Goal: Task Accomplishment & Management: Complete application form

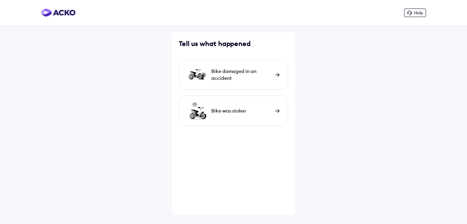
click at [252, 107] on div "Bike was stolen" at bounding box center [233, 111] width 109 height 31
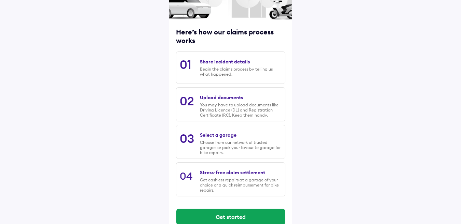
scroll to position [82, 0]
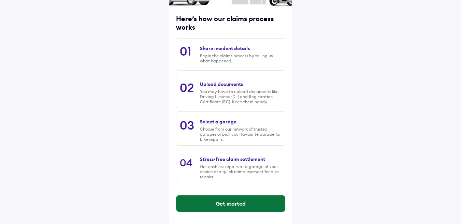
click at [225, 205] on button "Get started" at bounding box center [230, 204] width 109 height 16
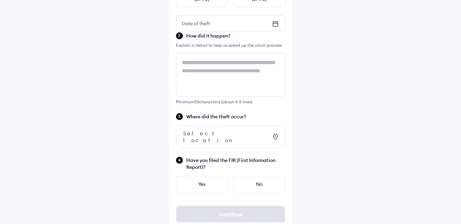
scroll to position [0, 0]
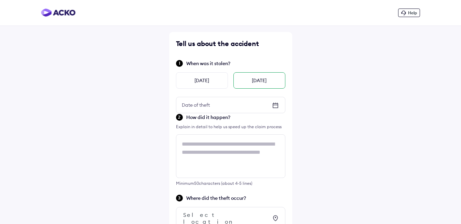
click at [255, 84] on div "[DATE]" at bounding box center [259, 80] width 52 height 16
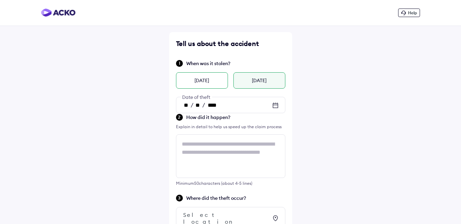
click at [207, 81] on div "[DATE]" at bounding box center [202, 80] width 52 height 16
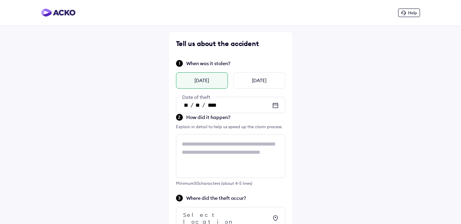
click at [209, 102] on input "****" at bounding box center [212, 105] width 14 height 7
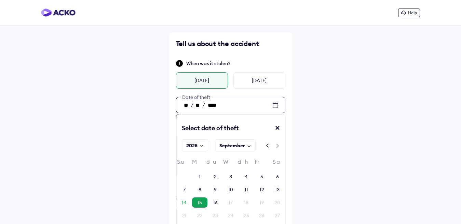
click at [275, 105] on icon at bounding box center [275, 105] width 8 height 8
click at [195, 191] on div "8" at bounding box center [199, 190] width 15 height 10
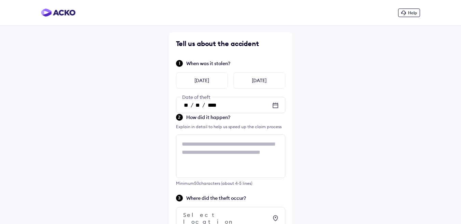
type input "**"
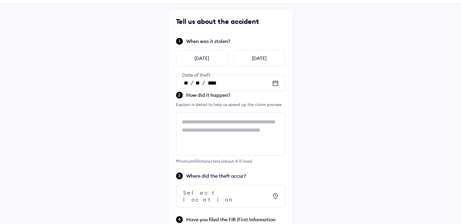
scroll to position [34, 0]
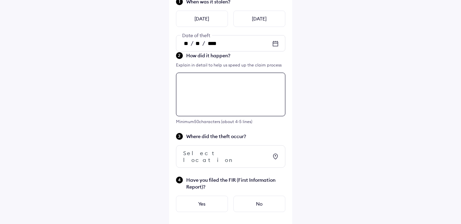
click at [207, 110] on textarea at bounding box center [230, 95] width 109 height 44
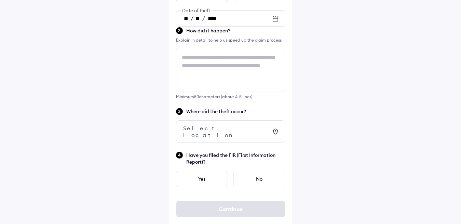
click at [328, 100] on div "Help Tell us about the accident When was it stolen? Yesterday Today ** / ** / *…" at bounding box center [230, 71] width 461 height 317
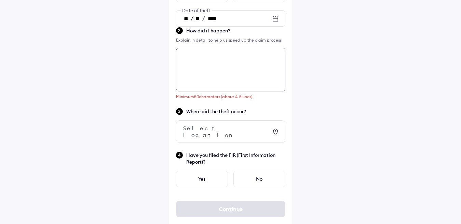
click at [224, 63] on textarea at bounding box center [230, 70] width 109 height 44
type textarea "*"
type textarea "**********"
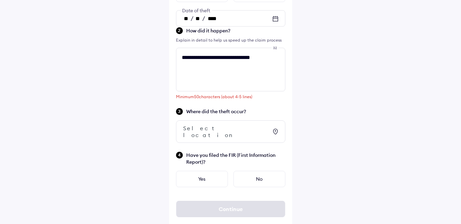
click at [243, 131] on div "Select location" at bounding box center [225, 132] width 85 height 14
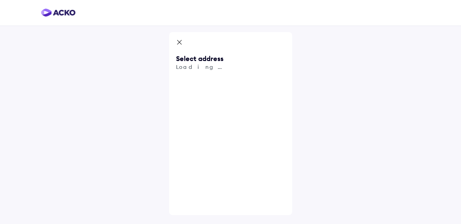
scroll to position [0, 0]
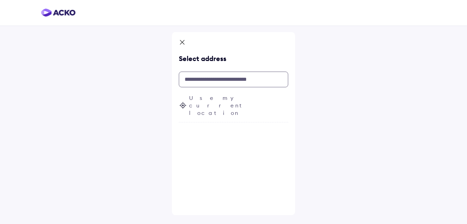
click at [236, 80] on input "text" at bounding box center [233, 80] width 109 height 16
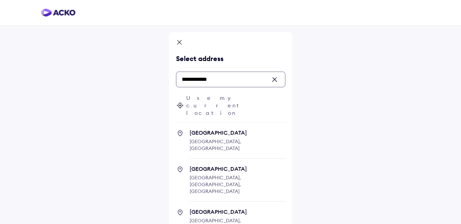
click at [240, 129] on span "[GEOGRAPHIC_DATA] [GEOGRAPHIC_DATA], [GEOGRAPHIC_DATA]" at bounding box center [238, 143] width 96 height 29
type input "**********"
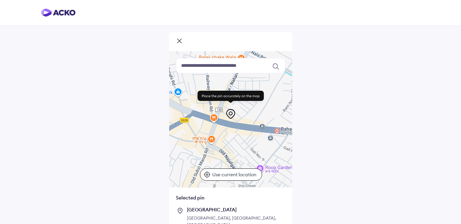
drag, startPoint x: 232, startPoint y: 140, endPoint x: 214, endPoint y: 140, distance: 17.8
click at [214, 140] on div at bounding box center [230, 119] width 123 height 137
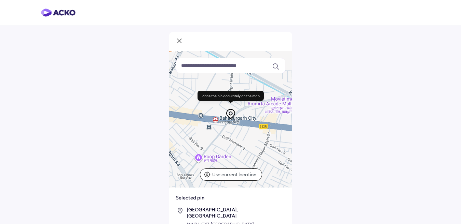
drag, startPoint x: 239, startPoint y: 139, endPoint x: 174, endPoint y: 127, distance: 65.7
click at [174, 127] on div at bounding box center [230, 119] width 123 height 137
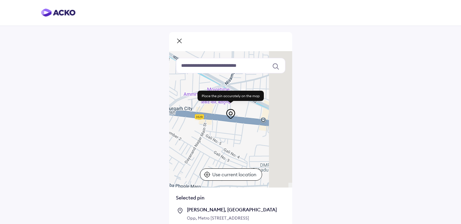
drag, startPoint x: 232, startPoint y: 144, endPoint x: 186, endPoint y: 135, distance: 47.2
click at [158, 137] on div "Use ctrl + scroll to zoom the map Keyboard shortcuts Map Data Map data ©2025 Ma…" at bounding box center [230, 129] width 461 height 259
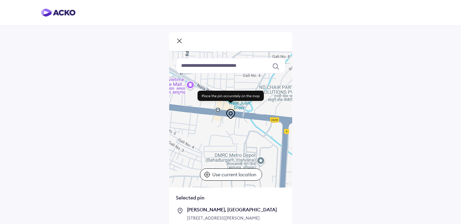
drag, startPoint x: 237, startPoint y: 138, endPoint x: 169, endPoint y: 118, distance: 70.9
click at [169, 118] on div at bounding box center [230, 119] width 123 height 137
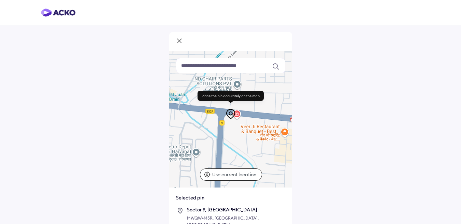
drag, startPoint x: 222, startPoint y: 129, endPoint x: 144, endPoint y: 129, distance: 78.2
click at [144, 129] on div "Use ctrl + scroll to zoom the map Keyboard shortcuts Map Data Map data ©2025 Ma…" at bounding box center [230, 133] width 461 height 266
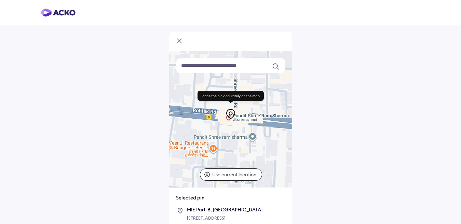
drag, startPoint x: 230, startPoint y: 128, endPoint x: 176, endPoint y: 135, distance: 54.8
click at [176, 135] on div at bounding box center [230, 119] width 123 height 137
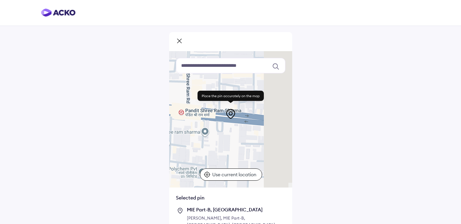
drag, startPoint x: 237, startPoint y: 133, endPoint x: 177, endPoint y: 127, distance: 60.1
click at [177, 127] on div at bounding box center [230, 119] width 123 height 137
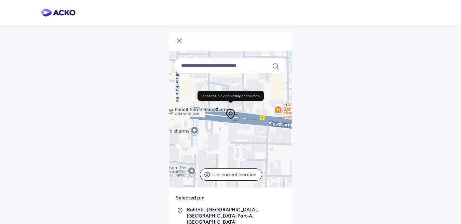
drag, startPoint x: 235, startPoint y: 136, endPoint x: 181, endPoint y: 136, distance: 54.0
click at [181, 136] on div at bounding box center [230, 119] width 123 height 137
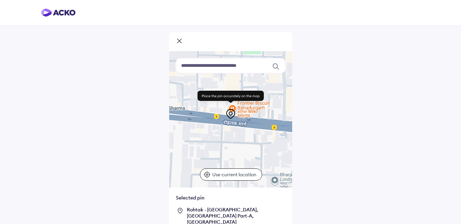
drag, startPoint x: 245, startPoint y: 137, endPoint x: 191, endPoint y: 135, distance: 54.0
click at [191, 135] on div at bounding box center [230, 119] width 123 height 137
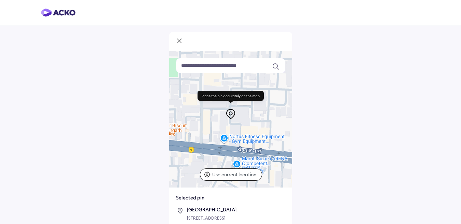
drag, startPoint x: 251, startPoint y: 140, endPoint x: 174, endPoint y: 163, distance: 80.9
click at [174, 163] on div at bounding box center [230, 119] width 123 height 137
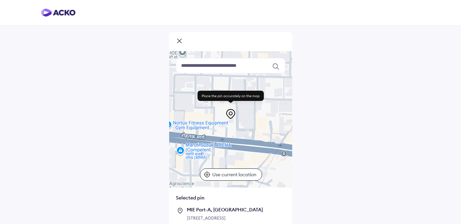
drag, startPoint x: 246, startPoint y: 135, endPoint x: 188, endPoint y: 121, distance: 60.0
click at [188, 121] on div at bounding box center [230, 119] width 123 height 137
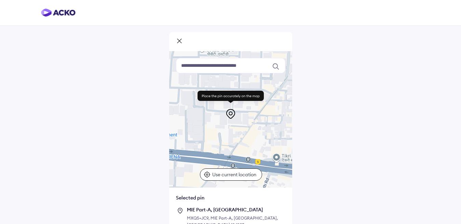
drag, startPoint x: 231, startPoint y: 136, endPoint x: 171, endPoint y: 148, distance: 61.0
click at [171, 148] on div at bounding box center [230, 119] width 123 height 137
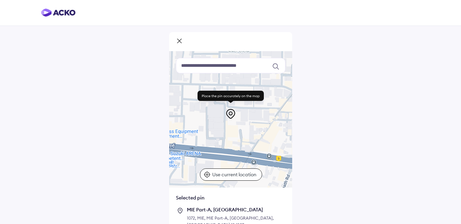
drag, startPoint x: 230, startPoint y: 134, endPoint x: 250, endPoint y: 131, distance: 19.8
click at [250, 131] on div at bounding box center [230, 119] width 123 height 137
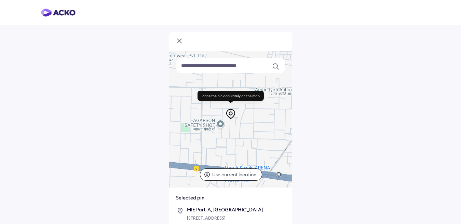
drag, startPoint x: 198, startPoint y: 131, endPoint x: 240, endPoint y: 155, distance: 48.8
click at [238, 168] on div at bounding box center [230, 119] width 123 height 137
drag, startPoint x: 262, startPoint y: 134, endPoint x: 208, endPoint y: 150, distance: 56.6
click at [198, 153] on div at bounding box center [230, 119] width 123 height 137
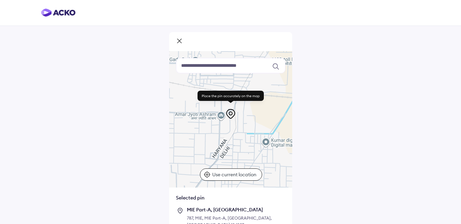
drag, startPoint x: 241, startPoint y: 139, endPoint x: 156, endPoint y: 165, distance: 89.1
click at [156, 165] on div "Use ctrl + scroll to zoom the map Keyboard shortcuts Map Data Map data ©2025 Ma…" at bounding box center [230, 136] width 461 height 273
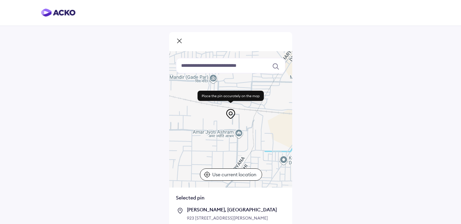
drag, startPoint x: 212, startPoint y: 142, endPoint x: 230, endPoint y: 160, distance: 24.6
click at [230, 160] on div at bounding box center [230, 119] width 123 height 137
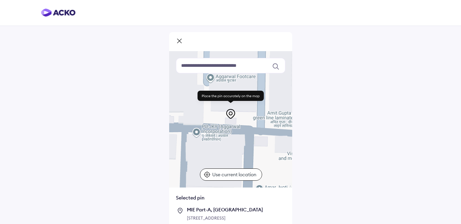
drag, startPoint x: 241, startPoint y: 140, endPoint x: 263, endPoint y: 142, distance: 21.9
click at [263, 142] on div at bounding box center [230, 119] width 123 height 137
drag, startPoint x: 220, startPoint y: 135, endPoint x: 247, endPoint y: 140, distance: 27.8
click at [267, 142] on div at bounding box center [230, 119] width 123 height 137
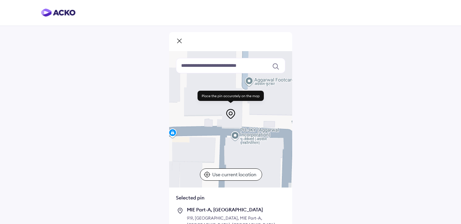
drag, startPoint x: 233, startPoint y: 139, endPoint x: 285, endPoint y: 142, distance: 51.7
click at [285, 142] on div at bounding box center [230, 119] width 123 height 137
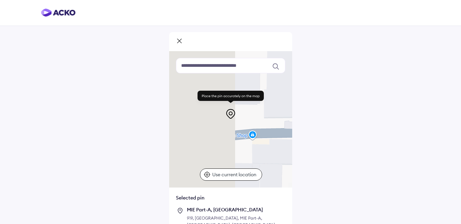
drag, startPoint x: 209, startPoint y: 142, endPoint x: 276, endPoint y: 144, distance: 66.6
click at [276, 144] on div at bounding box center [230, 119] width 123 height 137
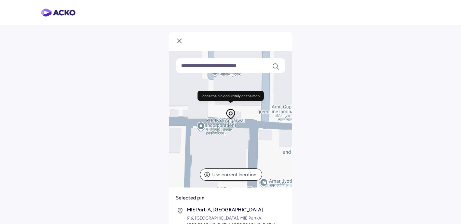
drag, startPoint x: 254, startPoint y: 143, endPoint x: 177, endPoint y: 129, distance: 78.4
click at [136, 131] on div "Use ctrl + scroll to zoom the map Keyboard shortcuts Map Data Map data ©2025 Ma…" at bounding box center [230, 136] width 461 height 273
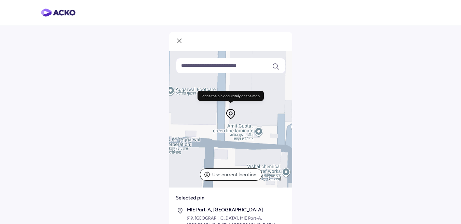
drag, startPoint x: 253, startPoint y: 129, endPoint x: 210, endPoint y: 149, distance: 47.1
click at [210, 149] on div at bounding box center [230, 119] width 123 height 137
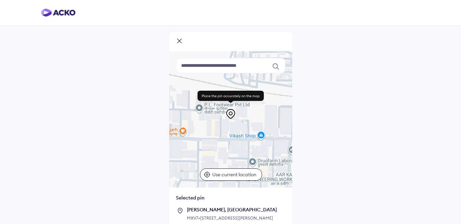
drag, startPoint x: 215, startPoint y: 145, endPoint x: 290, endPoint y: 145, distance: 75.1
click at [290, 145] on div at bounding box center [230, 119] width 123 height 137
drag, startPoint x: 228, startPoint y: 142, endPoint x: 274, endPoint y: 143, distance: 46.1
click at [275, 143] on div at bounding box center [230, 119] width 123 height 137
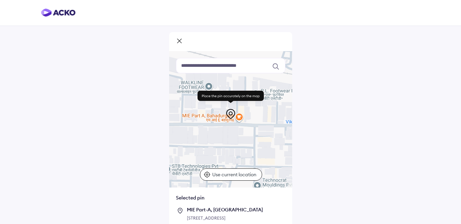
drag, startPoint x: 223, startPoint y: 147, endPoint x: 280, endPoint y: 132, distance: 58.8
click at [280, 132] on div at bounding box center [230, 119] width 123 height 137
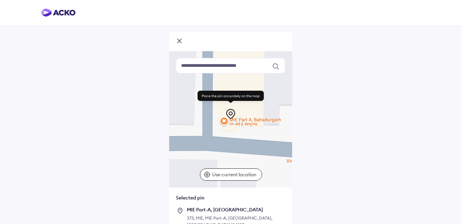
drag, startPoint x: 237, startPoint y: 126, endPoint x: 215, endPoint y: 143, distance: 28.0
click at [214, 143] on div at bounding box center [230, 119] width 123 height 137
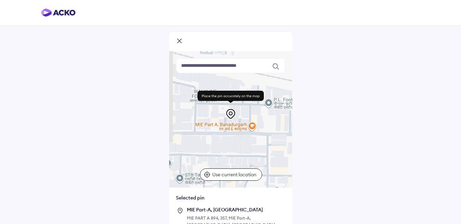
drag, startPoint x: 219, startPoint y: 143, endPoint x: 276, endPoint y: 126, distance: 59.4
click at [276, 126] on div at bounding box center [230, 119] width 123 height 137
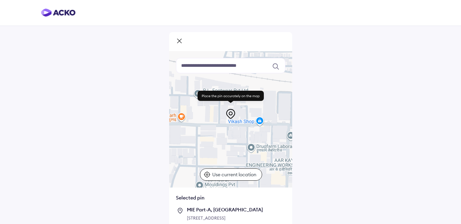
drag, startPoint x: 259, startPoint y: 136, endPoint x: 162, endPoint y: 118, distance: 99.3
click at [162, 118] on div "Use ctrl + scroll to zoom the map Keyboard shortcuts Map Data Map data ©2025 Ma…" at bounding box center [230, 129] width 461 height 259
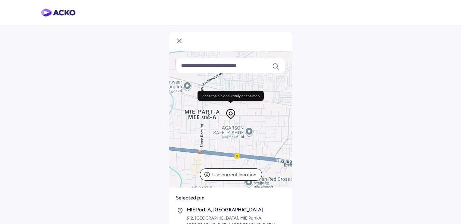
drag, startPoint x: 204, startPoint y: 139, endPoint x: 266, endPoint y: 131, distance: 62.4
click at [266, 131] on div at bounding box center [230, 119] width 123 height 137
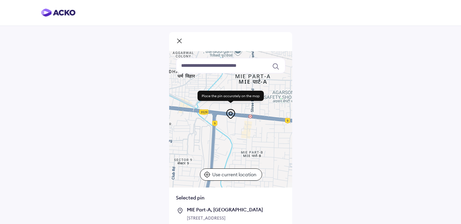
drag, startPoint x: 213, startPoint y: 146, endPoint x: 265, endPoint y: 109, distance: 63.3
click at [265, 109] on div "Use ctrl + scroll to zoom the map Keyboard shortcuts Map Data Map data ©2025 Ma…" at bounding box center [230, 119] width 123 height 137
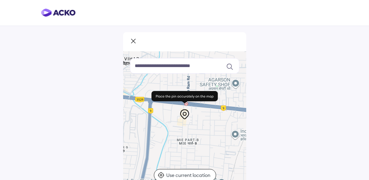
drag, startPoint x: 195, startPoint y: 123, endPoint x: 175, endPoint y: 112, distance: 22.5
click at [175, 111] on div "Use ctrl + scroll to zoom the map Keyboard shortcuts Map Data Map data ©2025 Ma…" at bounding box center [184, 119] width 123 height 137
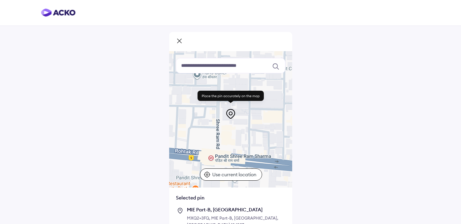
drag, startPoint x: 235, startPoint y: 127, endPoint x: 222, endPoint y: 171, distance: 46.8
click at [224, 177] on div "Use ctrl + scroll to zoom the map Keyboard shortcuts Map Data Map data ©2025 Ma…" at bounding box center [230, 119] width 123 height 137
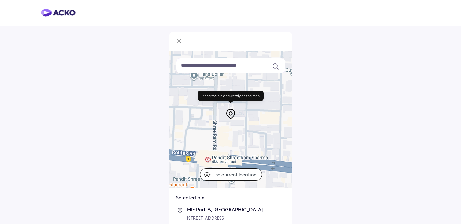
drag, startPoint x: 220, startPoint y: 145, endPoint x: 225, endPoint y: 164, distance: 20.0
click at [225, 164] on div at bounding box center [230, 119] width 123 height 137
drag, startPoint x: 225, startPoint y: 134, endPoint x: 226, endPoint y: 165, distance: 30.4
click at [226, 165] on div at bounding box center [230, 119] width 123 height 137
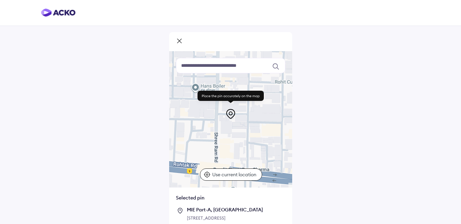
drag, startPoint x: 226, startPoint y: 127, endPoint x: 226, endPoint y: 157, distance: 30.4
click at [227, 159] on div at bounding box center [230, 119] width 123 height 137
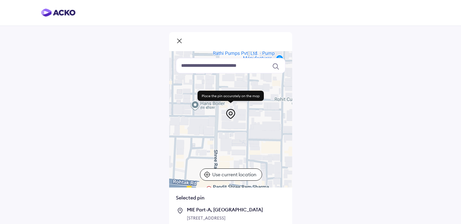
drag, startPoint x: 227, startPoint y: 124, endPoint x: 222, endPoint y: 143, distance: 20.2
click at [222, 143] on div at bounding box center [230, 119] width 123 height 137
drag, startPoint x: 223, startPoint y: 120, endPoint x: 226, endPoint y: 144, distance: 25.1
click at [226, 144] on div at bounding box center [230, 119] width 123 height 137
drag, startPoint x: 231, startPoint y: 140, endPoint x: 185, endPoint y: 140, distance: 45.8
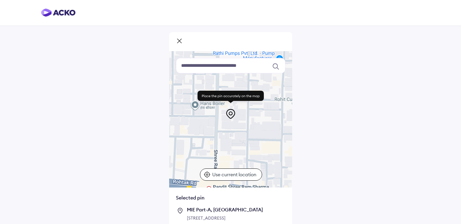
click at [185, 140] on div at bounding box center [230, 119] width 123 height 137
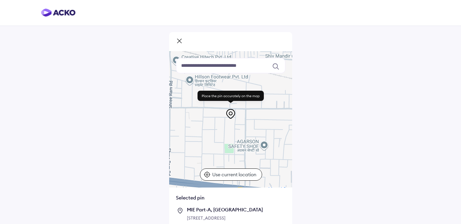
drag, startPoint x: 242, startPoint y: 125, endPoint x: 171, endPoint y: 143, distance: 72.7
click at [171, 143] on div at bounding box center [230, 119] width 123 height 137
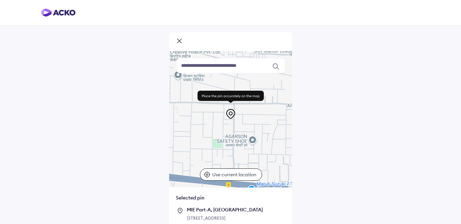
drag, startPoint x: 273, startPoint y: 138, endPoint x: 194, endPoint y: 140, distance: 79.6
click at [194, 140] on div at bounding box center [230, 119] width 123 height 137
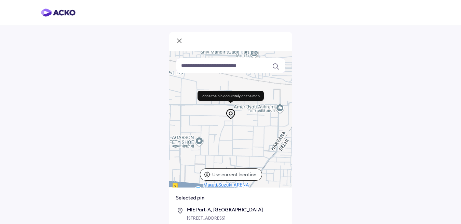
drag, startPoint x: 251, startPoint y: 137, endPoint x: 196, endPoint y: 138, distance: 55.0
click at [196, 138] on div at bounding box center [230, 119] width 123 height 137
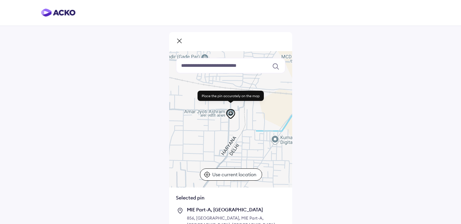
drag, startPoint x: 259, startPoint y: 134, endPoint x: 209, endPoint y: 139, distance: 50.4
click at [209, 139] on div at bounding box center [230, 119] width 123 height 137
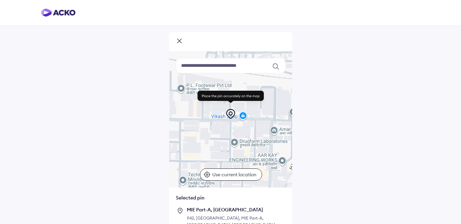
drag, startPoint x: 234, startPoint y: 124, endPoint x: 285, endPoint y: 151, distance: 57.0
click at [285, 151] on div at bounding box center [230, 119] width 123 height 137
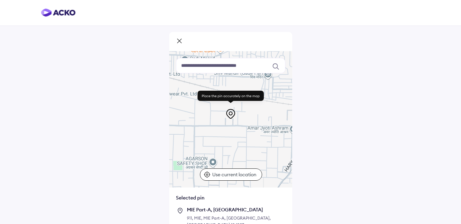
drag, startPoint x: 238, startPoint y: 144, endPoint x: 270, endPoint y: 140, distance: 32.5
click at [284, 140] on div at bounding box center [230, 119] width 123 height 137
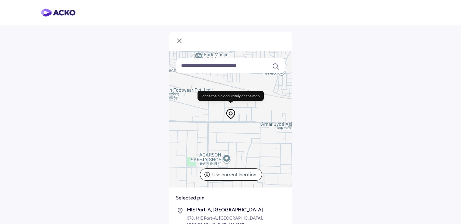
drag, startPoint x: 204, startPoint y: 140, endPoint x: 280, endPoint y: 138, distance: 76.5
click at [283, 138] on div at bounding box center [230, 119] width 123 height 137
drag, startPoint x: 240, startPoint y: 152, endPoint x: 241, endPoint y: 120, distance: 32.8
click at [241, 120] on div at bounding box center [230, 119] width 123 height 137
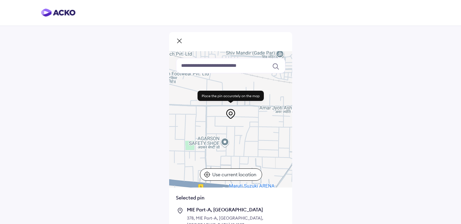
drag, startPoint x: 243, startPoint y: 141, endPoint x: 242, endPoint y: 122, distance: 18.8
click at [242, 122] on div at bounding box center [230, 119] width 123 height 137
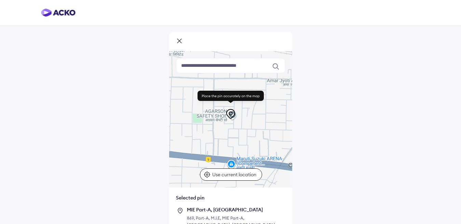
drag, startPoint x: 238, startPoint y: 155, endPoint x: 245, endPoint y: 128, distance: 27.9
click at [245, 128] on div at bounding box center [230, 119] width 123 height 137
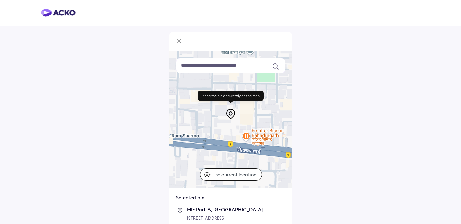
drag, startPoint x: 219, startPoint y: 155, endPoint x: 307, endPoint y: 144, distance: 89.1
click at [307, 144] on div "Use ctrl + scroll to zoom the map Keyboard shortcuts Map Data Map data ©2025 Ma…" at bounding box center [230, 129] width 461 height 259
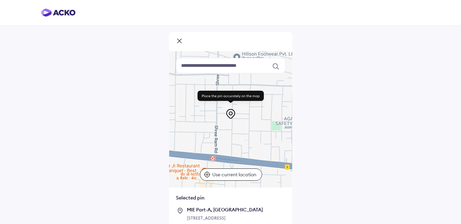
drag, startPoint x: 200, startPoint y: 155, endPoint x: 229, endPoint y: 181, distance: 37.7
click at [232, 185] on div at bounding box center [230, 119] width 123 height 137
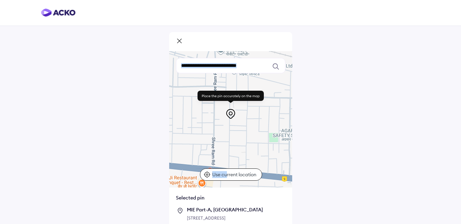
drag, startPoint x: 219, startPoint y: 145, endPoint x: 225, endPoint y: 145, distance: 6.2
click at [226, 177] on div "Use ctrl + scroll to zoom the map Keyboard shortcuts Map Data Map data ©2025 Ma…" at bounding box center [230, 119] width 123 height 137
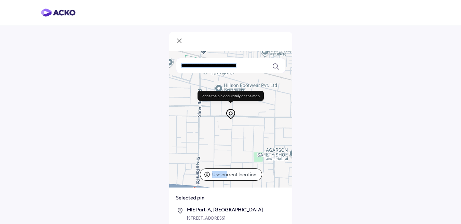
drag, startPoint x: 232, startPoint y: 135, endPoint x: 212, endPoint y: 154, distance: 28.0
click at [212, 154] on div at bounding box center [230, 119] width 123 height 137
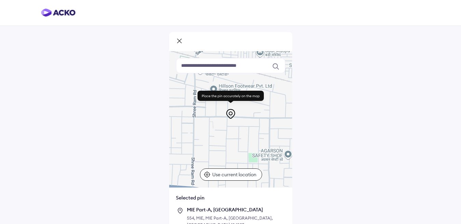
drag, startPoint x: 257, startPoint y: 141, endPoint x: 222, endPoint y: 142, distance: 34.2
click at [222, 142] on div at bounding box center [230, 119] width 123 height 137
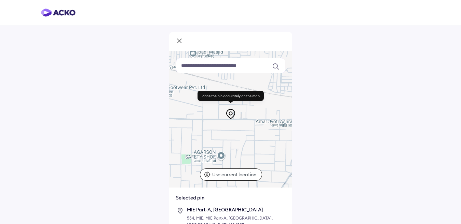
drag, startPoint x: 244, startPoint y: 139, endPoint x: 172, endPoint y: 140, distance: 71.1
click at [173, 140] on div at bounding box center [230, 119] width 123 height 137
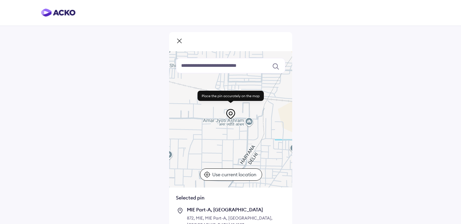
drag, startPoint x: 247, startPoint y: 136, endPoint x: 195, endPoint y: 135, distance: 51.9
click at [195, 135] on div at bounding box center [230, 119] width 123 height 137
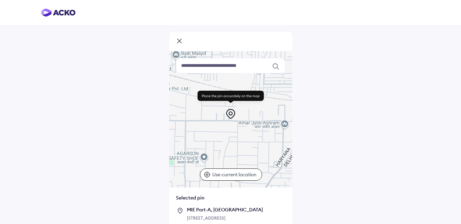
drag, startPoint x: 210, startPoint y: 140, endPoint x: 247, endPoint y: 142, distance: 36.3
click at [247, 142] on div at bounding box center [230, 119] width 123 height 137
click at [231, 119] on icon at bounding box center [230, 114] width 11 height 11
click at [231, 117] on icon at bounding box center [230, 114] width 11 height 11
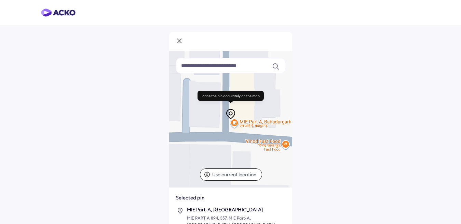
drag, startPoint x: 224, startPoint y: 126, endPoint x: 240, endPoint y: 142, distance: 22.2
click at [240, 142] on div at bounding box center [230, 119] width 123 height 137
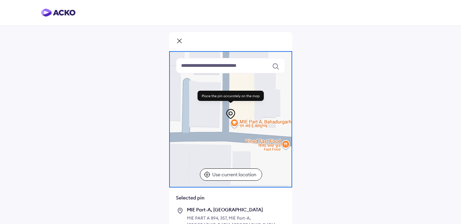
scroll to position [34, 0]
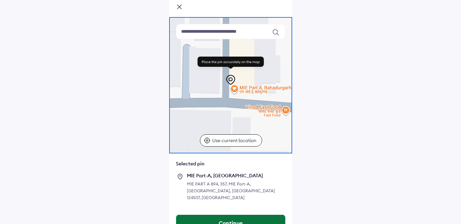
click at [254, 217] on button "Continue" at bounding box center [230, 223] width 109 height 16
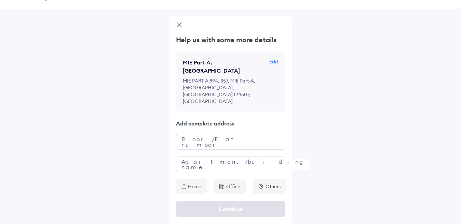
scroll to position [0, 0]
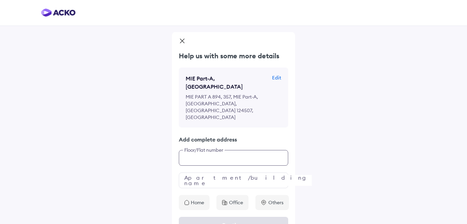
click at [213, 150] on input "text" at bounding box center [233, 158] width 109 height 16
type input "**********"
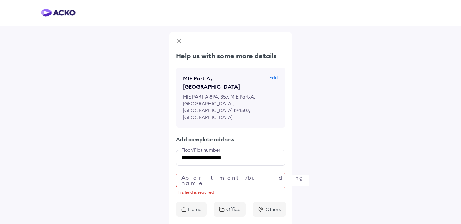
click at [229, 202] on div "Office" at bounding box center [229, 209] width 32 height 15
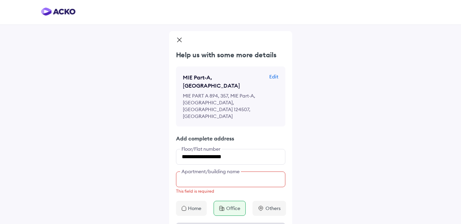
click at [213, 172] on input "text" at bounding box center [230, 180] width 109 height 16
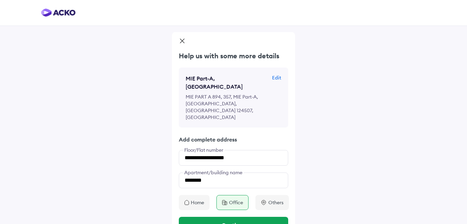
click at [258, 136] on p "Add complete address" at bounding box center [233, 140] width 109 height 8
click at [215, 173] on input "********" at bounding box center [233, 181] width 109 height 16
type input "**********"
click at [249, 136] on p "Add complete address" at bounding box center [233, 140] width 109 height 8
click at [210, 146] on div "**********" at bounding box center [233, 130] width 123 height 159
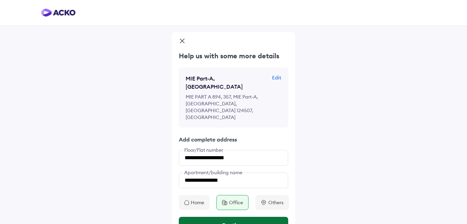
click at [213, 217] on button "Continue" at bounding box center [233, 225] width 109 height 16
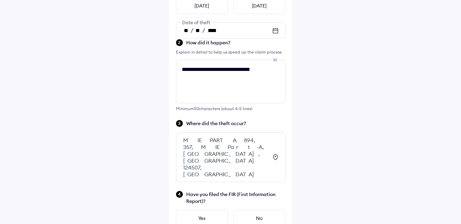
scroll to position [99, 0]
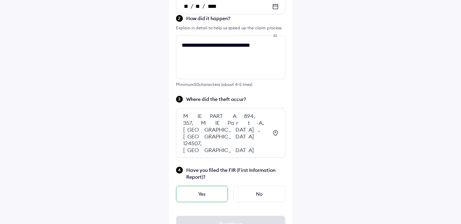
click at [215, 186] on div "Yes" at bounding box center [202, 194] width 52 height 16
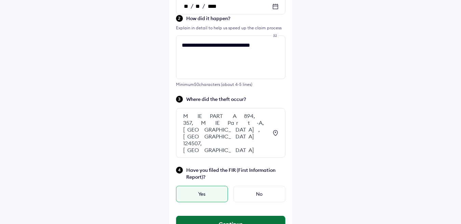
click at [223, 216] on button "Continue" at bounding box center [230, 224] width 109 height 16
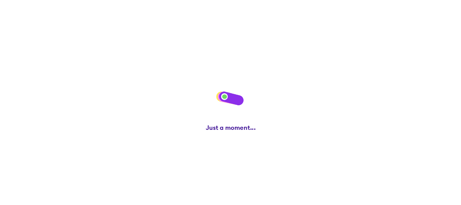
scroll to position [0, 0]
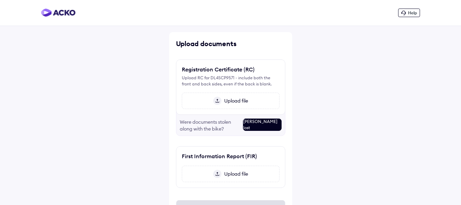
click at [233, 101] on span "Upload file" at bounding box center [234, 101] width 27 height 6
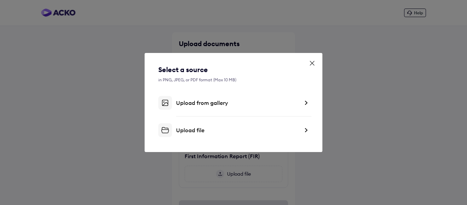
click at [196, 128] on div "Upload file" at bounding box center [237, 130] width 123 height 7
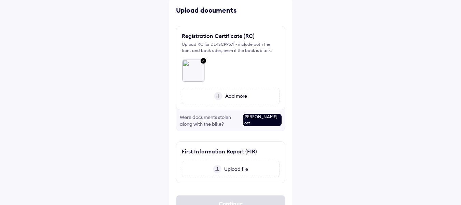
scroll to position [64, 0]
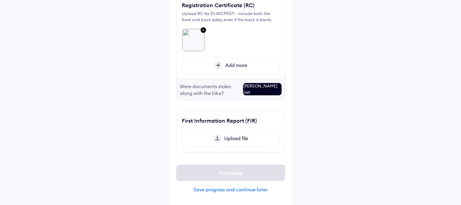
click at [218, 140] on img at bounding box center [217, 138] width 8 height 8
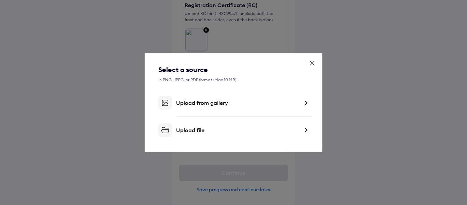
click at [192, 125] on div "Upload file" at bounding box center [233, 130] width 150 height 14
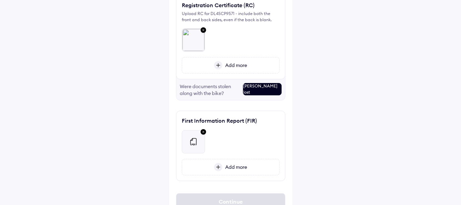
scroll to position [93, 0]
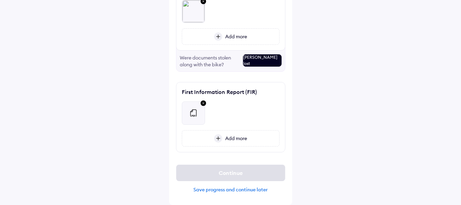
click at [220, 190] on div "Save progress and continue later" at bounding box center [230, 189] width 109 height 6
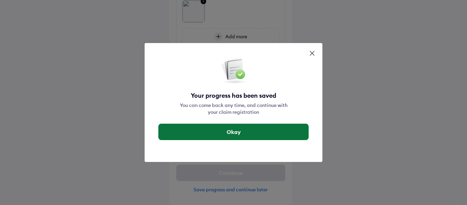
click at [246, 132] on button "Okay" at bounding box center [233, 132] width 150 height 16
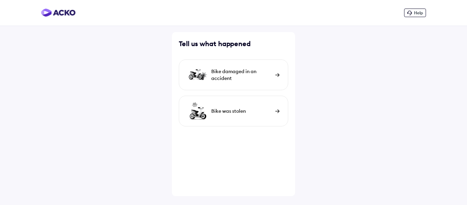
click at [242, 107] on div "Bike was stolen" at bounding box center [233, 111] width 109 height 31
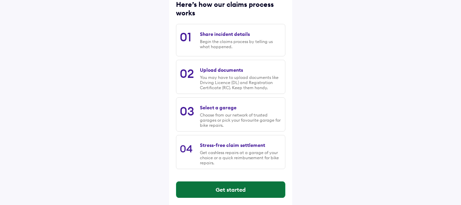
scroll to position [101, 0]
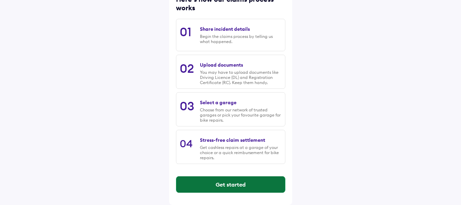
click at [238, 181] on button "Get started" at bounding box center [230, 184] width 109 height 16
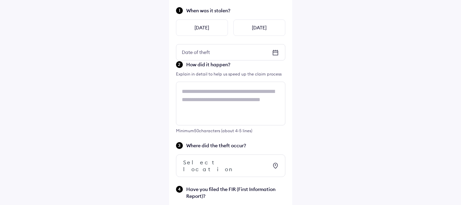
scroll to position [0, 0]
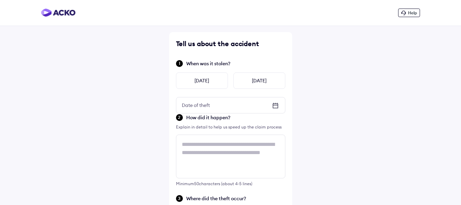
click at [253, 111] on div "Date of theft" at bounding box center [230, 105] width 109 height 16
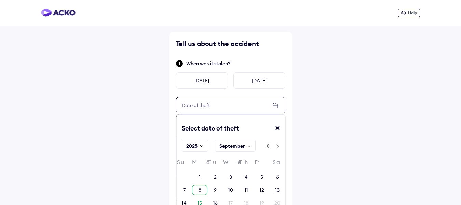
click at [205, 188] on div "8" at bounding box center [199, 190] width 15 height 10
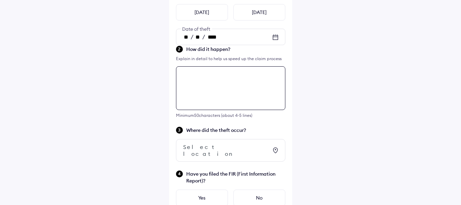
click at [227, 82] on textarea at bounding box center [230, 88] width 109 height 44
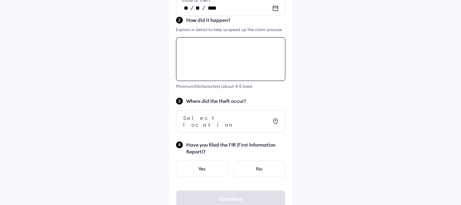
scroll to position [106, 0]
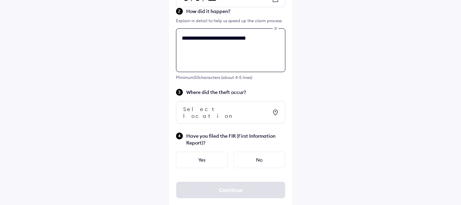
type textarea "**********"
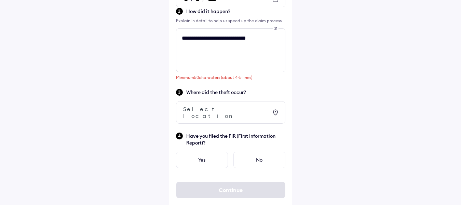
click at [272, 108] on icon at bounding box center [275, 112] width 8 height 8
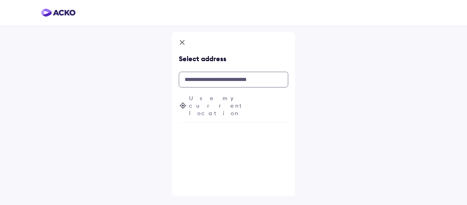
click at [226, 80] on input "text" at bounding box center [233, 80] width 109 height 16
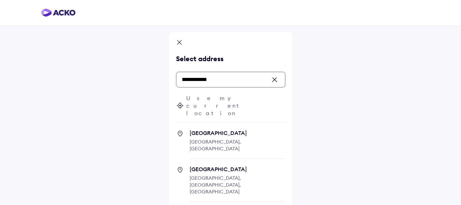
click at [227, 131] on span "[GEOGRAPHIC_DATA] [GEOGRAPHIC_DATA], [GEOGRAPHIC_DATA]" at bounding box center [238, 143] width 96 height 29
type input "**********"
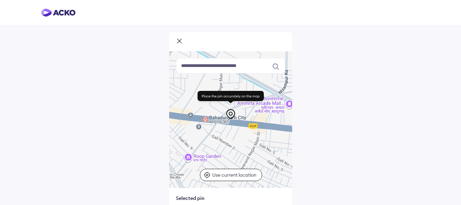
drag, startPoint x: 244, startPoint y: 139, endPoint x: 150, endPoint y: 125, distance: 94.9
click at [150, 125] on div "Keyboard shortcuts Map Data Map data ©2025 Map data ©2025 100 m Click to toggle…" at bounding box center [230, 133] width 461 height 266
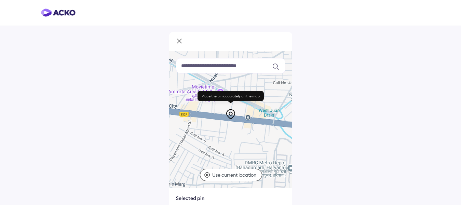
drag, startPoint x: 255, startPoint y: 140, endPoint x: 168, endPoint y: 126, distance: 88.3
click at [168, 126] on div "Keyboard shortcuts Map Data Map data ©2025 Map data ©2025 100 m Click to toggle…" at bounding box center [230, 139] width 461 height 278
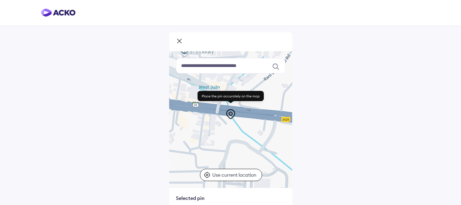
drag, startPoint x: 239, startPoint y: 135, endPoint x: 172, endPoint y: 132, distance: 67.7
click at [173, 132] on div at bounding box center [230, 119] width 123 height 137
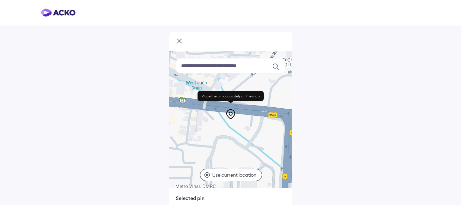
drag, startPoint x: 251, startPoint y: 134, endPoint x: 189, endPoint y: 134, distance: 61.5
click at [189, 134] on div at bounding box center [230, 119] width 123 height 137
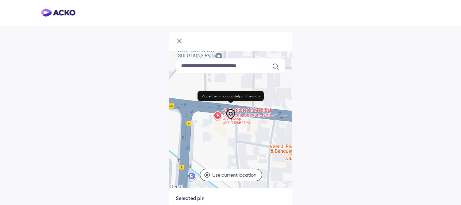
drag, startPoint x: 261, startPoint y: 133, endPoint x: 151, endPoint y: 126, distance: 109.9
click at [153, 126] on div "Use ctrl + scroll to zoom the map Keyboard shortcuts Map Data Map data ©2025 Ma…" at bounding box center [230, 129] width 461 height 259
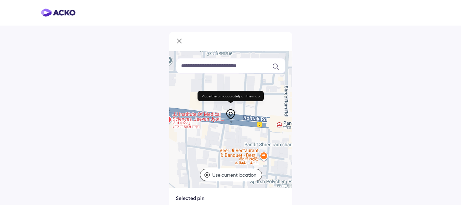
drag, startPoint x: 253, startPoint y: 124, endPoint x: 196, endPoint y: 124, distance: 56.7
click at [196, 124] on div at bounding box center [230, 119] width 123 height 137
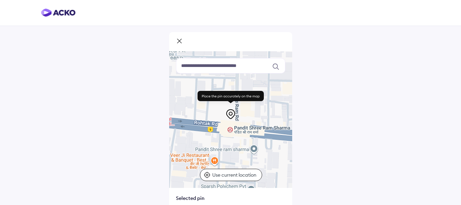
drag, startPoint x: 277, startPoint y: 130, endPoint x: 239, endPoint y: 140, distance: 39.0
click at [239, 140] on div at bounding box center [230, 119] width 123 height 137
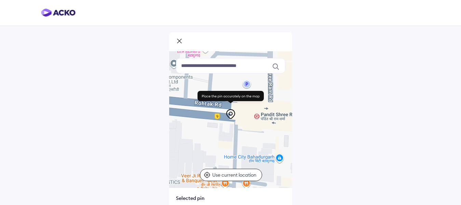
drag, startPoint x: 252, startPoint y: 130, endPoint x: 193, endPoint y: 128, distance: 58.8
click at [193, 129] on div at bounding box center [230, 119] width 123 height 137
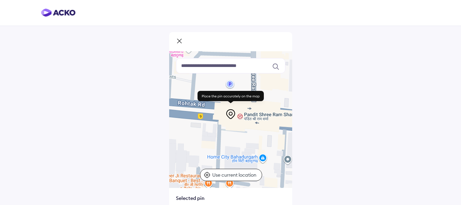
drag, startPoint x: 279, startPoint y: 121, endPoint x: 239, endPoint y: 151, distance: 50.0
click at [239, 151] on div at bounding box center [230, 119] width 123 height 137
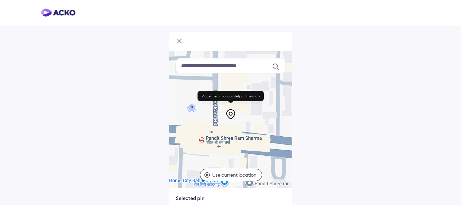
drag, startPoint x: 249, startPoint y: 136, endPoint x: 230, endPoint y: 139, distance: 19.4
click at [220, 156] on div at bounding box center [230, 119] width 123 height 137
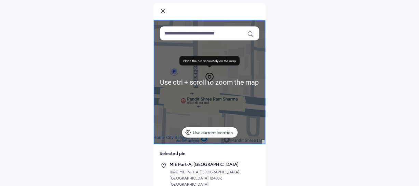
scroll to position [34, 0]
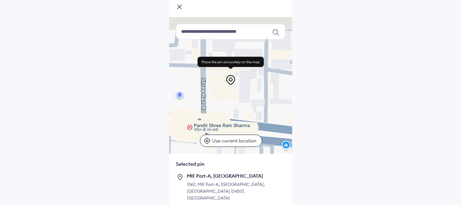
drag, startPoint x: 236, startPoint y: 109, endPoint x: 223, endPoint y: 136, distance: 29.9
click at [223, 136] on div "Use ctrl + scroll to zoom the map Keyboard shortcuts Map Data Map data ©2025 Ma…" at bounding box center [230, 85] width 123 height 137
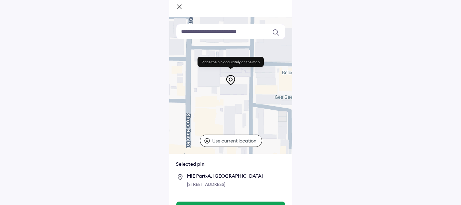
drag, startPoint x: 245, startPoint y: 99, endPoint x: 230, endPoint y: 121, distance: 26.1
click at [226, 138] on div "Use ctrl + scroll to zoom the map Keyboard shortcuts Map Data Map data ©2025 Ma…" at bounding box center [230, 85] width 123 height 137
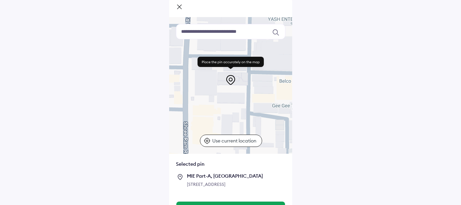
drag, startPoint x: 249, startPoint y: 98, endPoint x: 252, endPoint y: 124, distance: 25.8
click at [252, 124] on div at bounding box center [230, 85] width 123 height 137
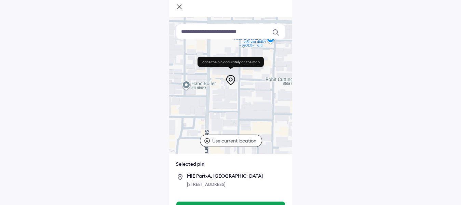
drag, startPoint x: 257, startPoint y: 98, endPoint x: 248, endPoint y: 132, distance: 34.7
click at [248, 132] on div at bounding box center [230, 85] width 123 height 137
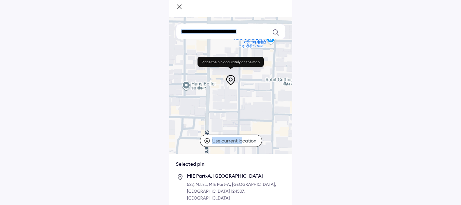
drag, startPoint x: 252, startPoint y: 105, endPoint x: 243, endPoint y: 138, distance: 35.0
click at [243, 138] on div "Use ctrl + scroll to zoom the map Keyboard shortcuts Map Data Map data ©2025 Ma…" at bounding box center [230, 85] width 123 height 137
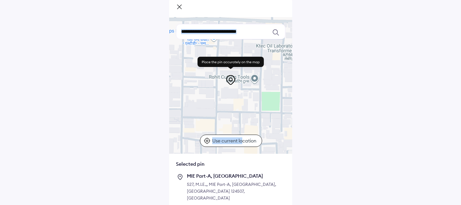
drag, startPoint x: 248, startPoint y: 93, endPoint x: 186, endPoint y: 90, distance: 61.9
click at [186, 90] on div at bounding box center [230, 85] width 123 height 137
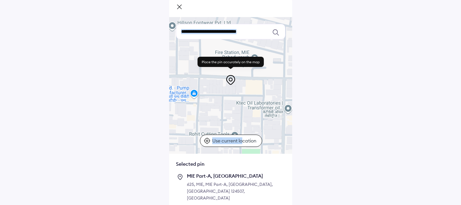
drag, startPoint x: 243, startPoint y: 89, endPoint x: 189, endPoint y: 143, distance: 76.3
click at [190, 143] on div at bounding box center [230, 85] width 123 height 137
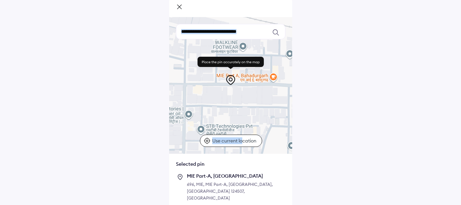
drag, startPoint x: 257, startPoint y: 110, endPoint x: 219, endPoint y: 100, distance: 39.8
click at [185, 116] on div at bounding box center [230, 85] width 123 height 137
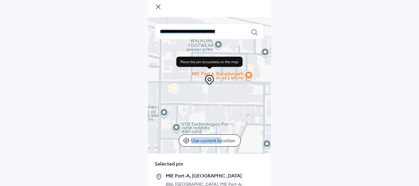
click at [225, 92] on div at bounding box center [209, 85] width 123 height 137
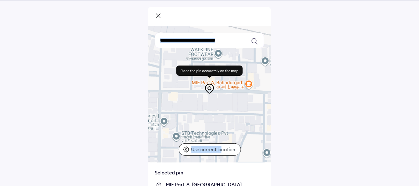
scroll to position [65, 0]
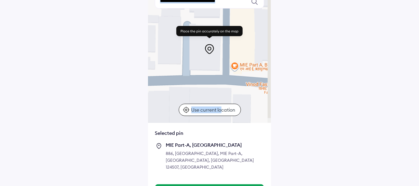
drag, startPoint x: 236, startPoint y: 77, endPoint x: 188, endPoint y: 65, distance: 49.4
click at [180, 66] on div at bounding box center [209, 54] width 123 height 137
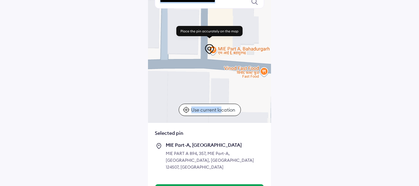
drag, startPoint x: 211, startPoint y: 67, endPoint x: 204, endPoint y: 56, distance: 12.8
click at [204, 56] on div at bounding box center [209, 54] width 123 height 137
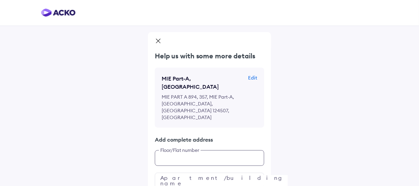
click at [208, 140] on div "Help us with some more details MIE Part-A, [GEOGRAPHIC_DATA] Edit MIE PART A 89…" at bounding box center [209, 130] width 123 height 159
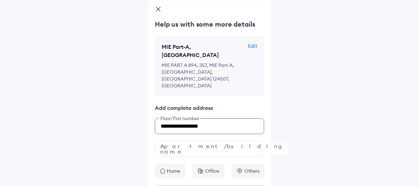
type input "**********"
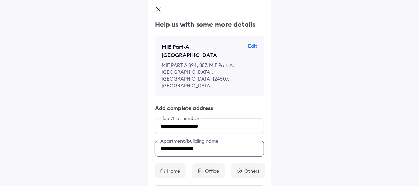
type input "**********"
click at [207, 164] on div "Office" at bounding box center [208, 171] width 32 height 15
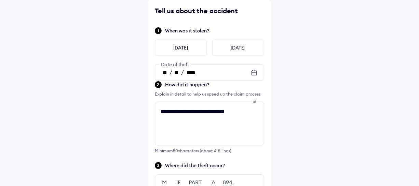
scroll to position [137, 0]
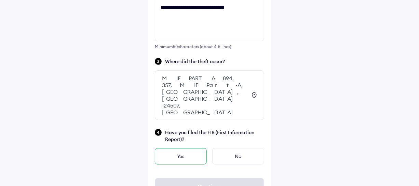
click at [174, 148] on div "Yes" at bounding box center [181, 156] width 52 height 16
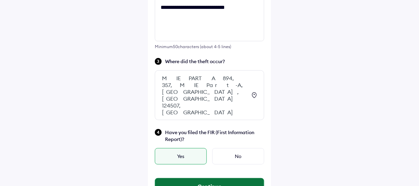
click at [184, 178] on button "Continue" at bounding box center [209, 186] width 109 height 16
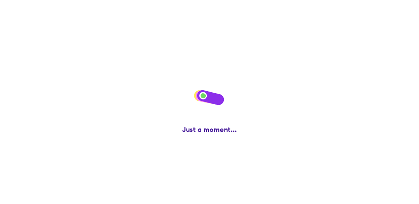
scroll to position [0, 0]
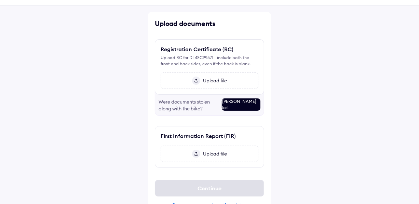
scroll to position [31, 0]
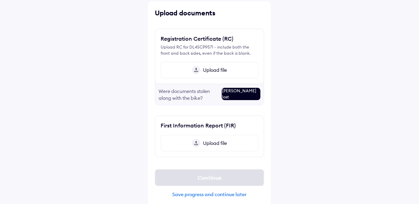
click at [210, 70] on span "Upload file" at bounding box center [213, 70] width 27 height 6
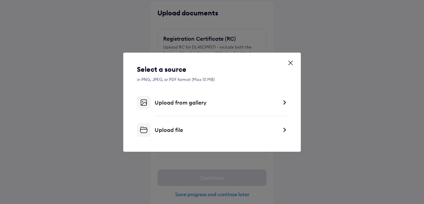
click at [196, 129] on div "Upload file" at bounding box center [216, 129] width 123 height 7
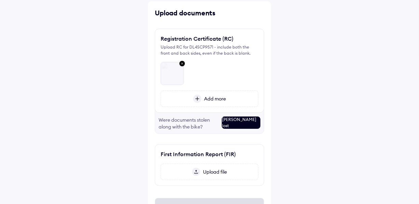
click at [234, 123] on div "[PERSON_NAME] lost" at bounding box center [241, 122] width 39 height 12
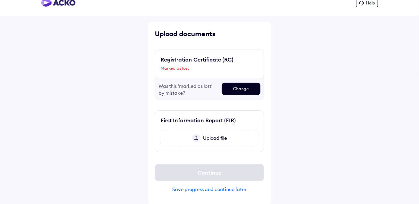
click at [226, 92] on div "Change" at bounding box center [241, 89] width 39 height 12
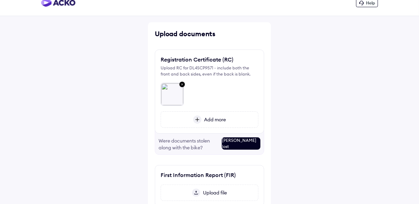
scroll to position [31, 0]
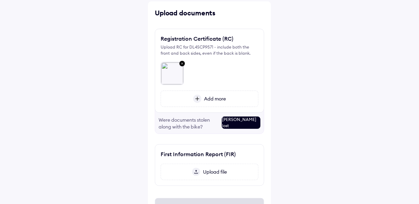
click at [198, 168] on img at bounding box center [196, 172] width 8 height 8
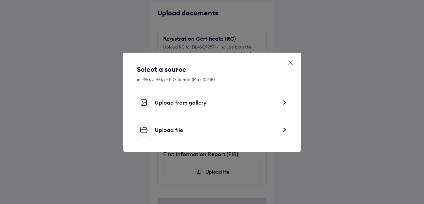
click at [176, 125] on div "Upload file" at bounding box center [212, 130] width 150 height 14
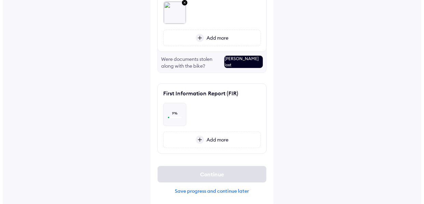
scroll to position [93, 0]
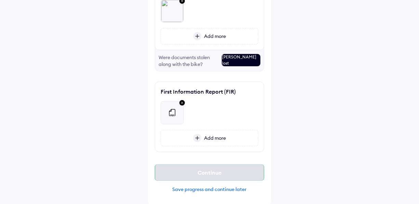
click at [243, 172] on div "Continue" at bounding box center [209, 172] width 109 height 16
click at [235, 126] on div "First Information Report (FIR) Add more" at bounding box center [209, 117] width 109 height 70
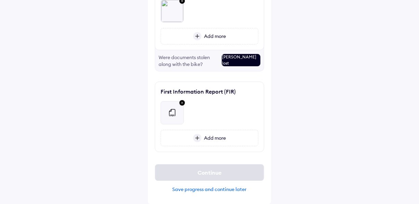
click at [183, 102] on img at bounding box center [182, 103] width 8 height 9
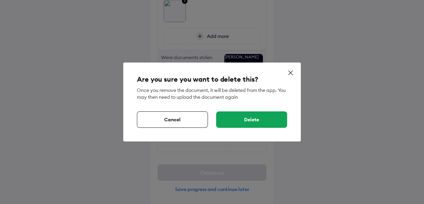
click at [232, 117] on div "Delete" at bounding box center [251, 119] width 71 height 16
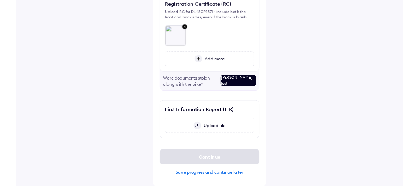
scroll to position [65, 0]
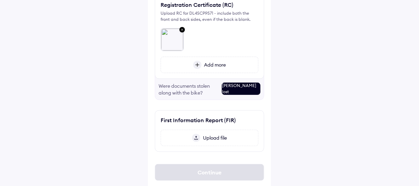
click at [192, 136] on img at bounding box center [196, 138] width 8 height 8
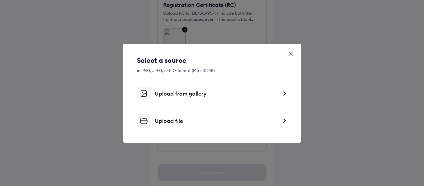
click at [194, 119] on div "Upload file" at bounding box center [216, 120] width 123 height 7
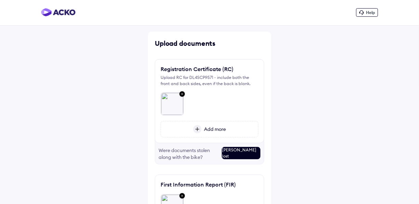
scroll to position [93, 0]
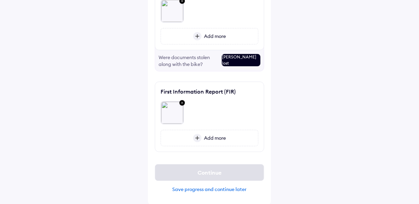
click at [248, 150] on div "First Information Report (FIR) Add more" at bounding box center [209, 117] width 109 height 70
click at [248, 152] on div "Upload documents Registration Certificate (RC) Upload RC for DL4SCP9571 - inclu…" at bounding box center [209, 72] width 123 height 266
click at [246, 155] on div "Upload documents Registration Certificate (RC) Upload RC for DL4SCP9571 - inclu…" at bounding box center [209, 72] width 123 height 266
click at [246, 170] on div "Continue" at bounding box center [209, 172] width 109 height 16
click at [246, 169] on div "Continue" at bounding box center [209, 172] width 109 height 16
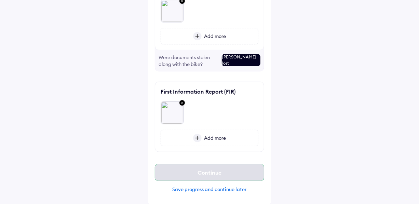
click at [246, 169] on div "Continue" at bounding box center [209, 172] width 109 height 16
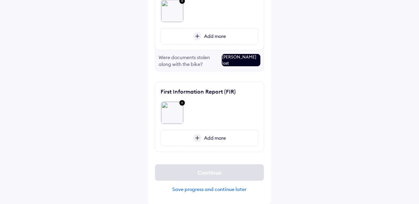
click at [237, 111] on div at bounding box center [210, 110] width 98 height 29
click at [237, 168] on div "Continue" at bounding box center [209, 172] width 109 height 16
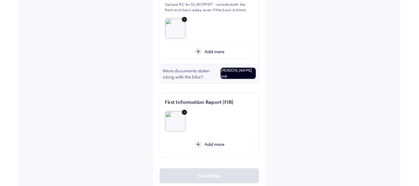
scroll to position [62, 0]
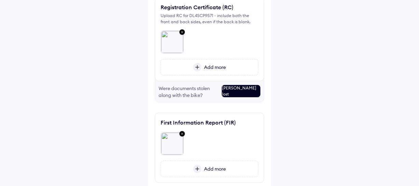
click at [220, 70] on div "Add more" at bounding box center [210, 67] width 98 height 16
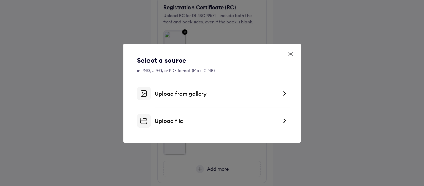
click at [187, 120] on div "Upload file" at bounding box center [216, 120] width 123 height 7
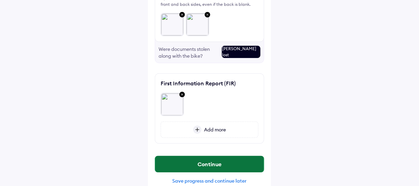
scroll to position [89, 0]
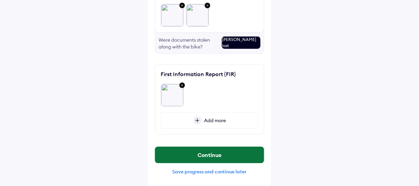
click at [198, 160] on button "Continue" at bounding box center [209, 155] width 109 height 16
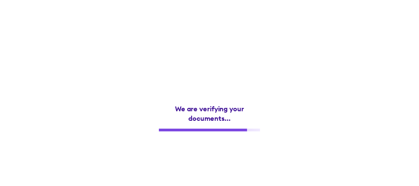
scroll to position [0, 0]
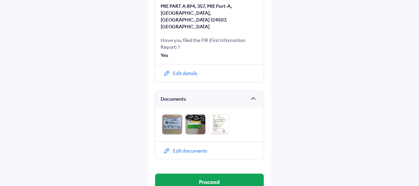
scroll to position [212, 0]
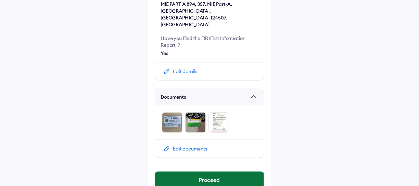
click at [202, 172] on button "Proceed" at bounding box center [209, 180] width 109 height 16
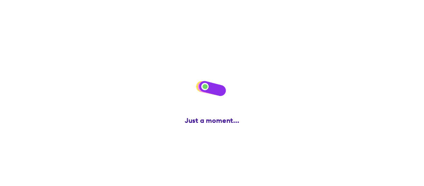
scroll to position [0, 0]
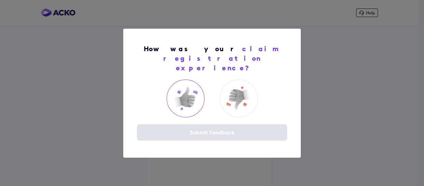
click at [191, 104] on img at bounding box center [185, 98] width 27 height 27
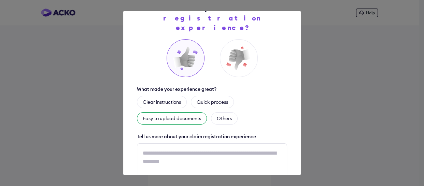
scroll to position [62, 0]
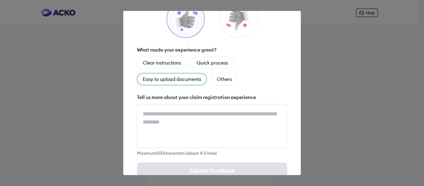
click at [179, 73] on div "Easy to upload documents" at bounding box center [172, 79] width 70 height 12
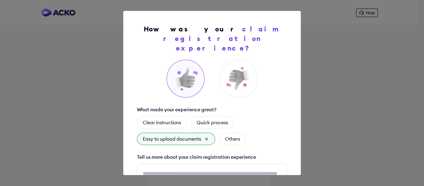
scroll to position [0, 0]
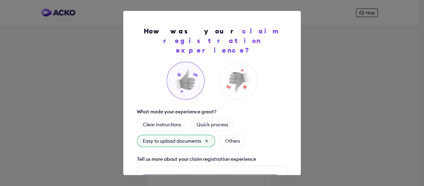
click at [311, 101] on div "How was your claim registration experience? What made your experience great? Cl…" at bounding box center [212, 93] width 424 height 186
click at [361, 23] on div "How was your claim registration experience? What made your experience great? Cl…" at bounding box center [212, 93] width 424 height 186
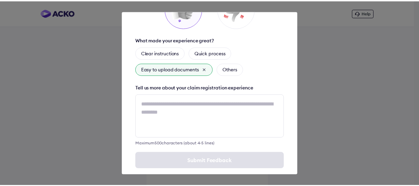
scroll to position [72, 0]
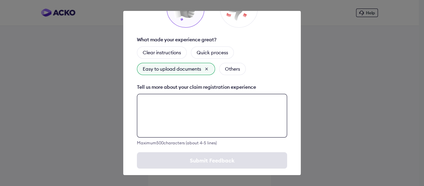
click at [210, 110] on textarea at bounding box center [212, 116] width 150 height 44
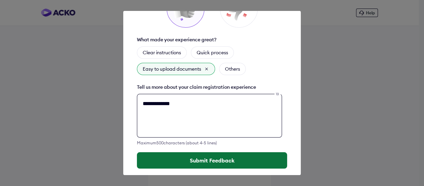
type textarea "**********"
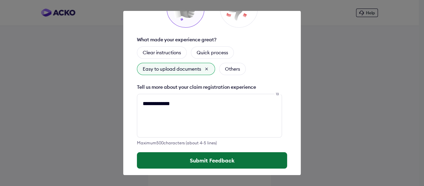
click at [212, 152] on button "Submit Feedback" at bounding box center [212, 160] width 150 height 16
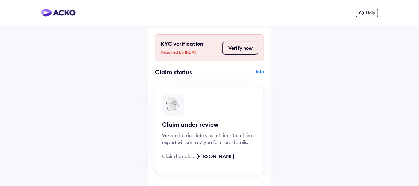
click at [239, 48] on button "Verify now" at bounding box center [240, 48] width 36 height 13
